Goal: Entertainment & Leisure: Consume media (video, audio)

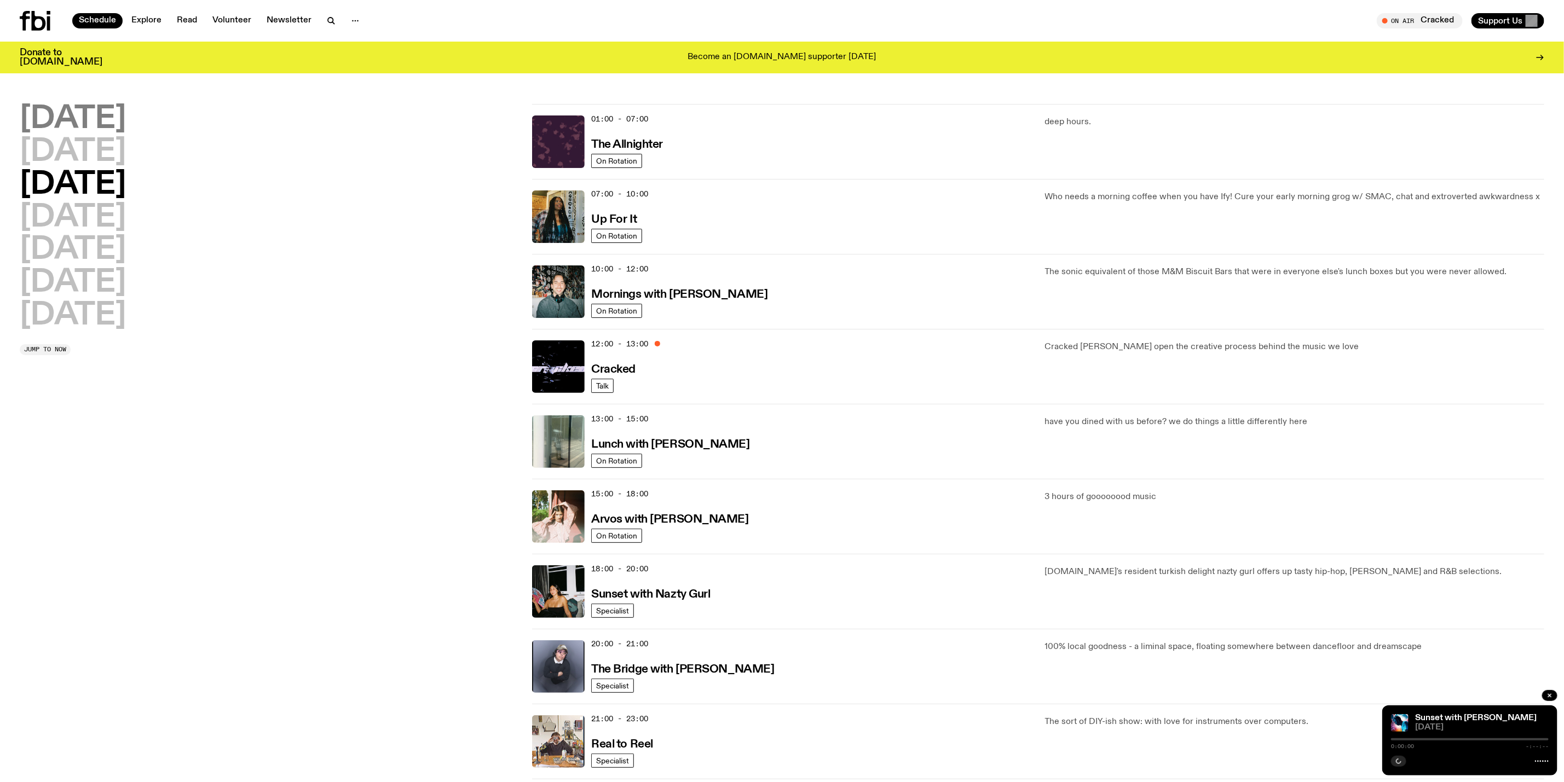
click at [103, 119] on h2 "[DATE]" at bounding box center [73, 119] width 106 height 31
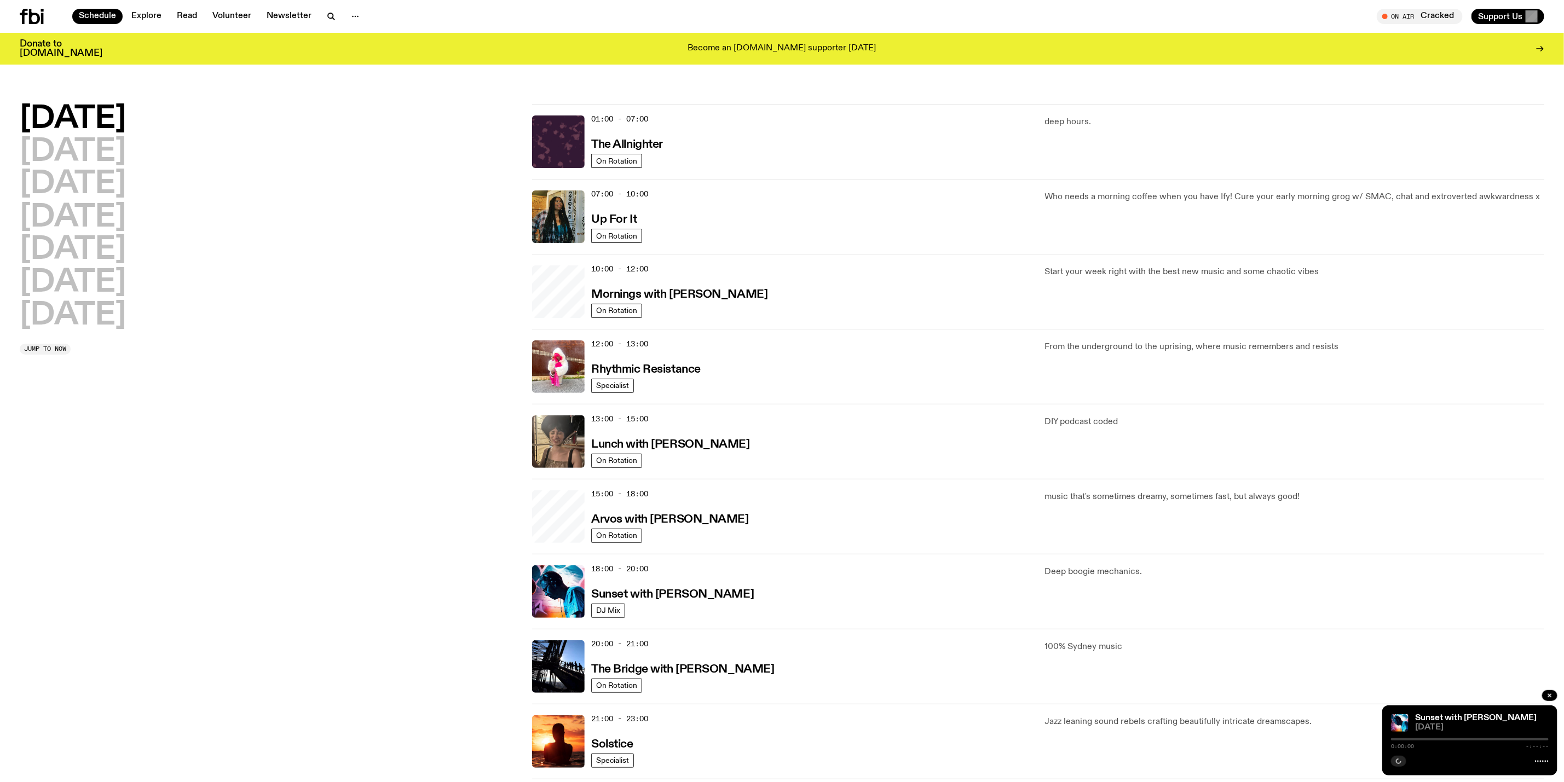
scroll to position [30, 0]
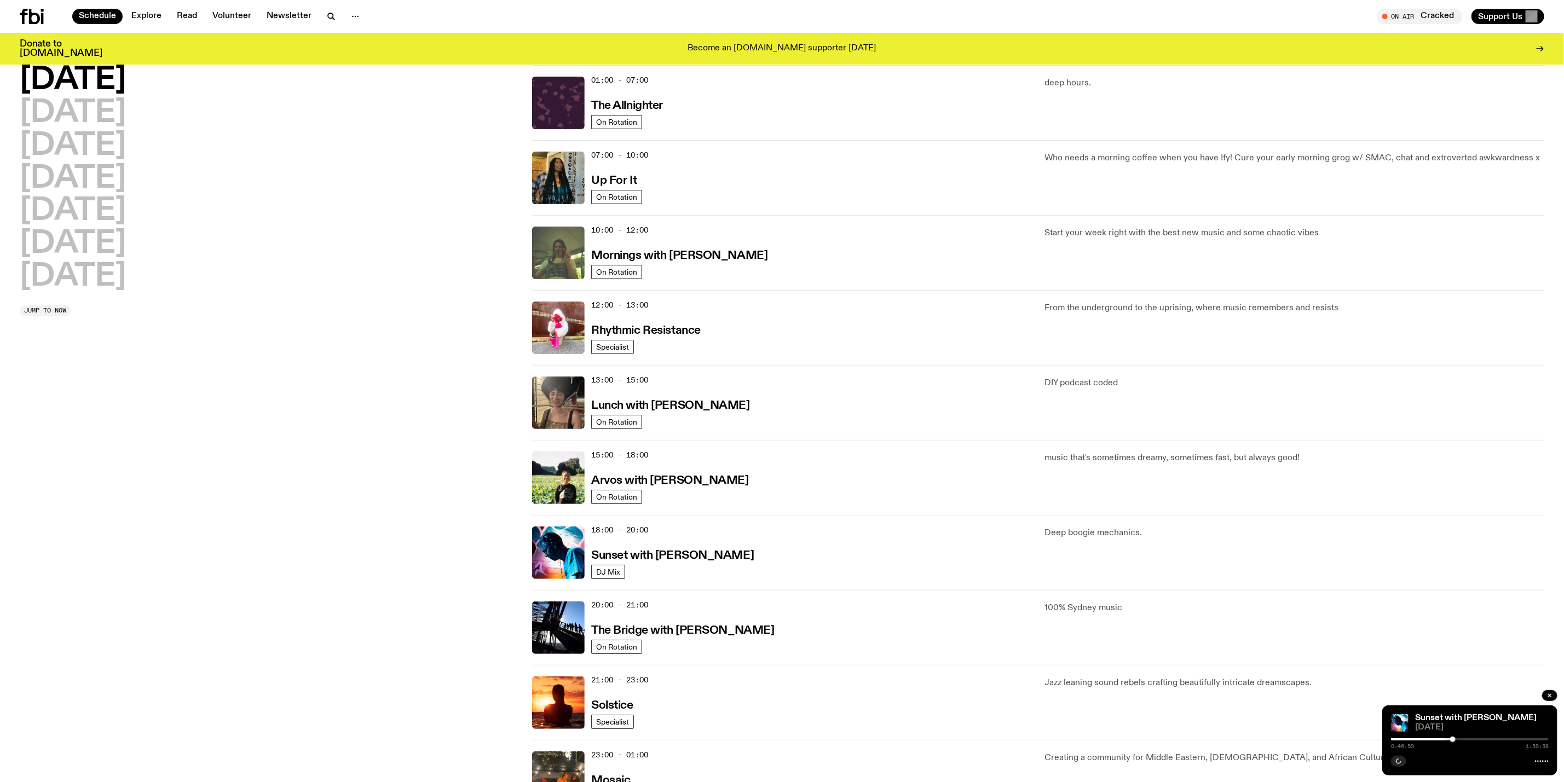
click at [687, 566] on div "18:00 - 20:00 Sunset with [PERSON_NAME]" at bounding box center [811, 553] width 440 height 53
click at [685, 557] on h3 "Sunset with [PERSON_NAME]" at bounding box center [672, 555] width 163 height 11
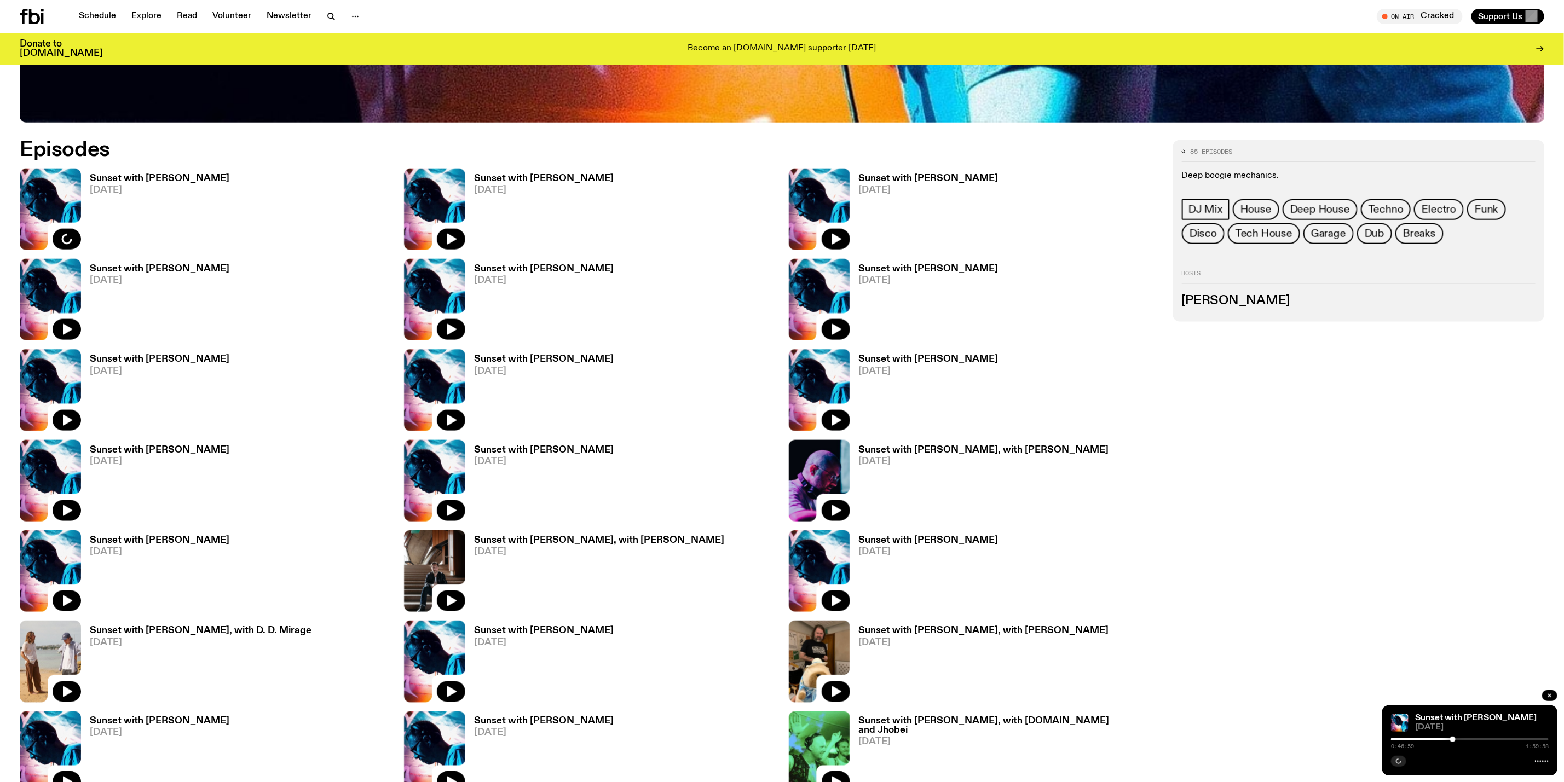
scroll to position [895, 0]
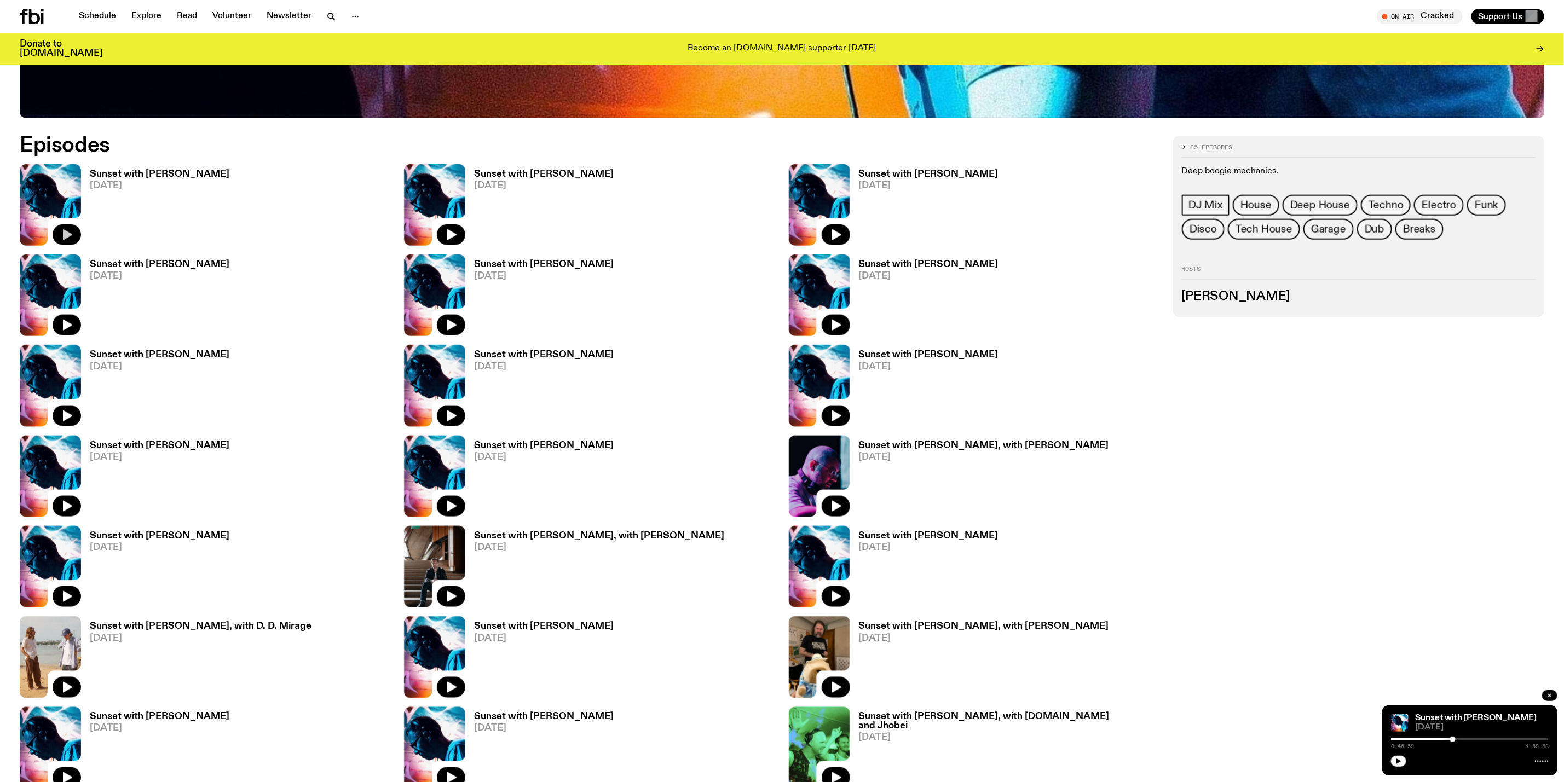
click at [64, 228] on icon "button" at bounding box center [66, 234] width 13 height 13
click at [1395, 739] on div at bounding box center [1374, 739] width 158 height 2
click at [1400, 759] on rect "button" at bounding box center [1400, 761] width 2 height 5
click at [1396, 762] on icon "button" at bounding box center [1398, 761] width 7 height 7
